Goal: Task Accomplishment & Management: Use online tool/utility

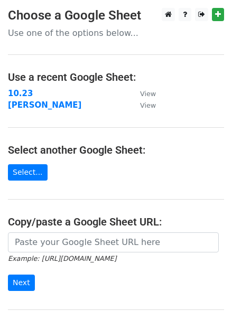
click at [26, 92] on strong "10.23" at bounding box center [20, 94] width 25 height 10
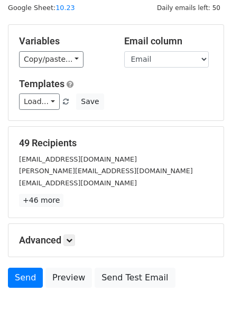
scroll to position [48, 0]
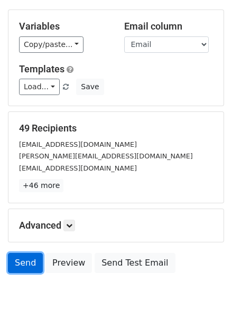
click at [30, 257] on link "Send" at bounding box center [25, 263] width 35 height 20
